Goal: Task Accomplishment & Management: Manage account settings

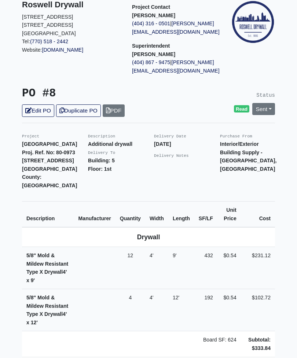
scroll to position [67, 0]
click at [45, 110] on link "Edit PO" at bounding box center [38, 111] width 32 height 12
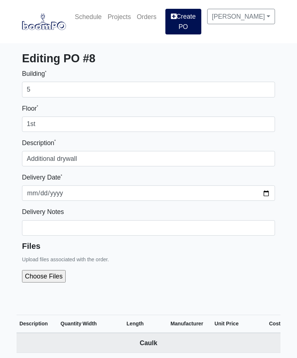
select select
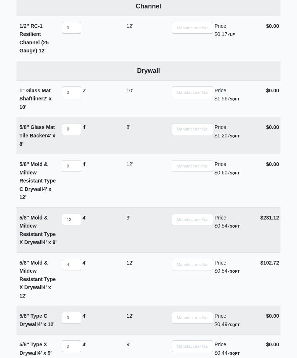
scroll to position [394, 0]
click at [80, 214] on input "12" at bounding box center [71, 220] width 19 height 12
type input "1"
select select
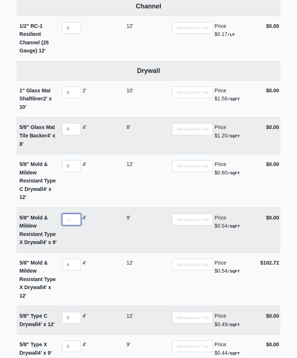
type input "7"
select select
type input "72"
select select
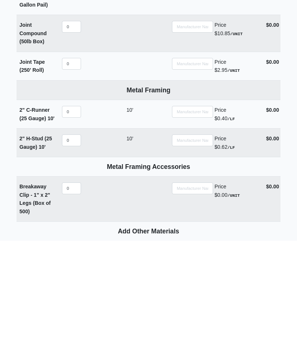
scroll to position [1035, 0]
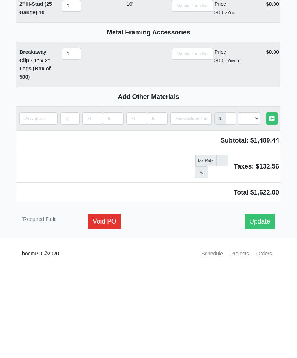
type input "72"
click at [265, 308] on link "Update" at bounding box center [260, 315] width 30 height 15
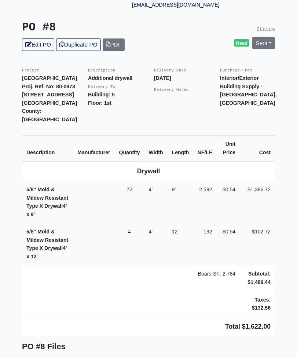
scroll to position [133, 0]
